Goal: Information Seeking & Learning: Learn about a topic

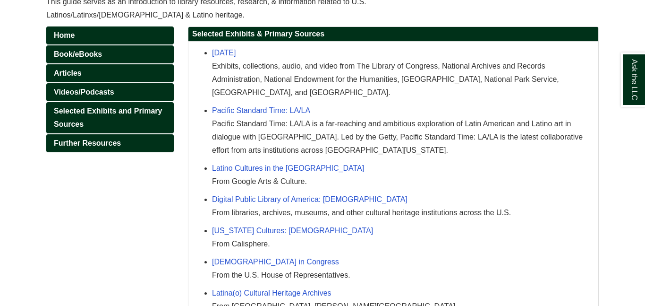
scroll to position [141, 0]
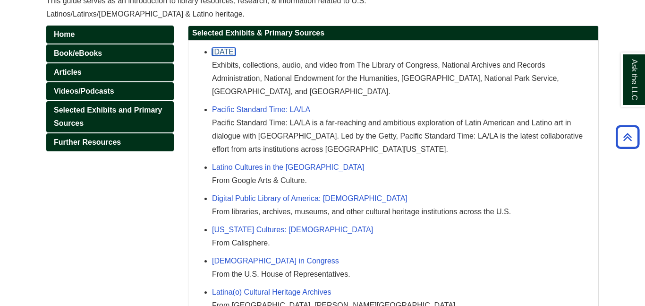
click at [236, 51] on link "[DATE]" at bounding box center [224, 52] width 24 height 8
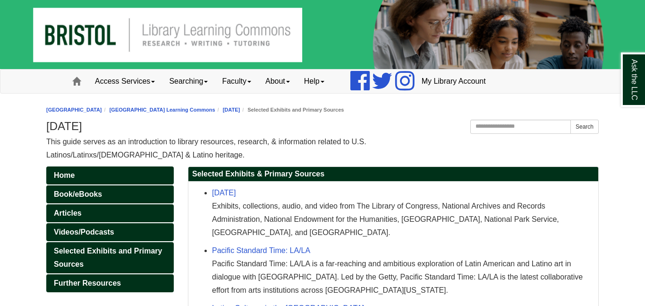
scroll to position [140, 0]
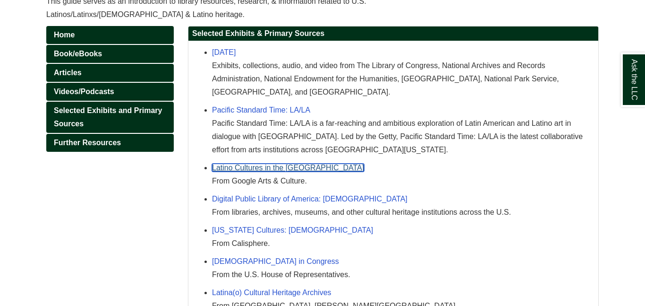
click at [270, 166] on link "Latino Cultures in the [GEOGRAPHIC_DATA]" at bounding box center [288, 167] width 152 height 8
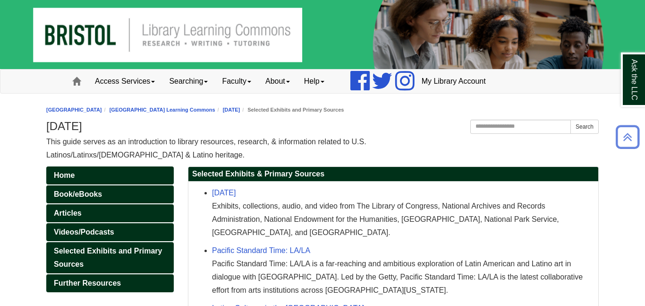
scroll to position [140, 0]
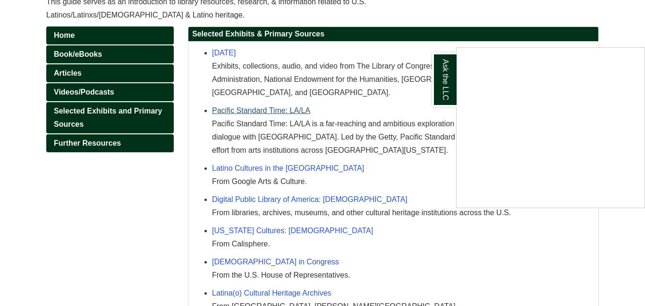
click at [289, 112] on div "Ask the LLC" at bounding box center [322, 153] width 645 height 306
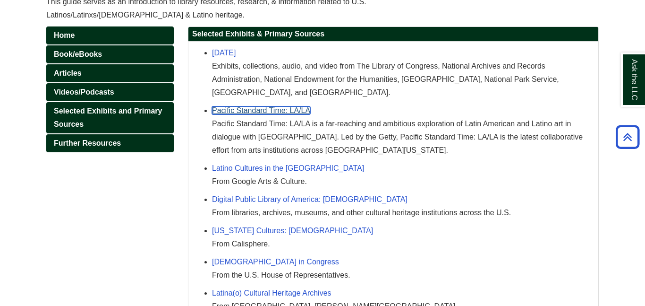
click at [289, 112] on link "Pacific Standard Time: LA/LA" at bounding box center [261, 110] width 98 height 8
